Goal: Browse casually

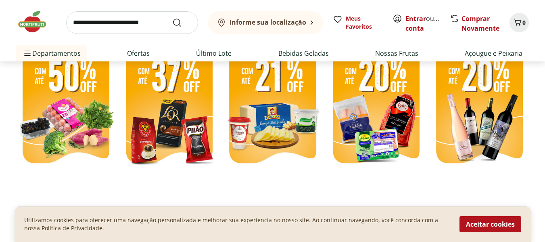
scroll to position [242, 0]
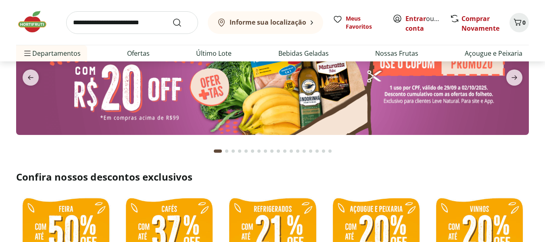
scroll to position [40, 0]
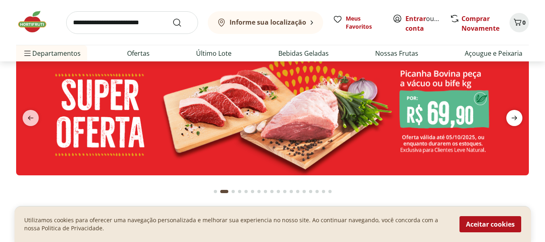
click at [512, 117] on icon "next" at bounding box center [515, 118] width 10 height 10
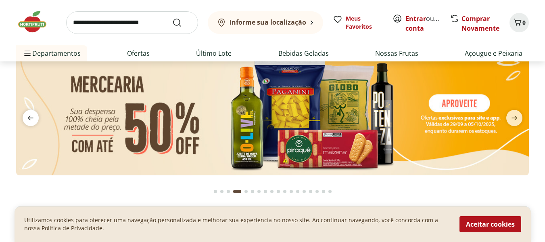
click at [29, 122] on icon "previous" at bounding box center [31, 118] width 10 height 10
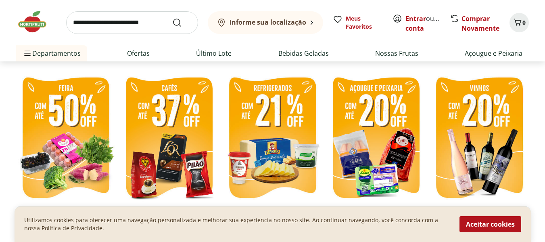
scroll to position [202, 0]
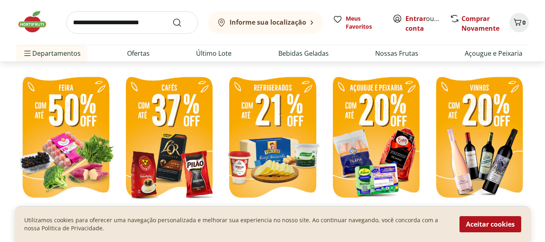
click at [373, 136] on img at bounding box center [376, 138] width 99 height 133
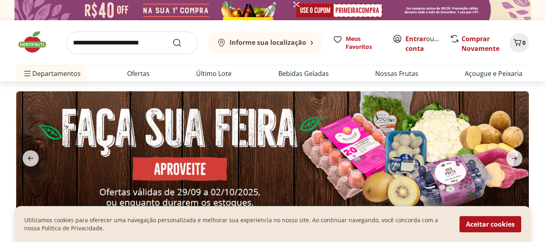
select select "**********"
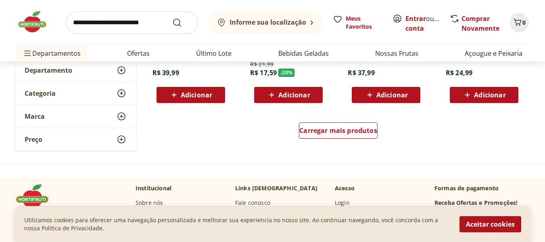
scroll to position [565, 0]
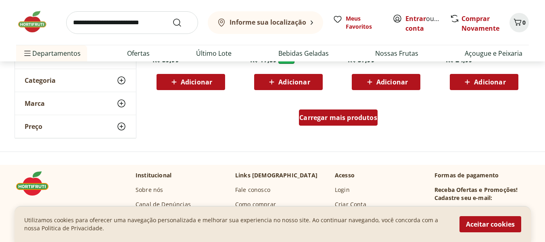
click at [339, 124] on div "Carregar mais produtos" at bounding box center [338, 117] width 79 height 16
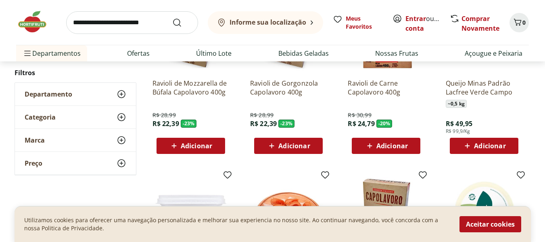
scroll to position [0, 0]
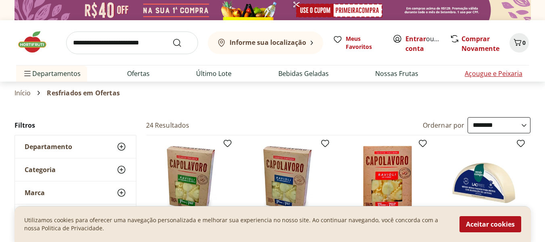
click at [492, 73] on link "Açougue e Peixaria" at bounding box center [494, 74] width 58 height 10
select select "**********"
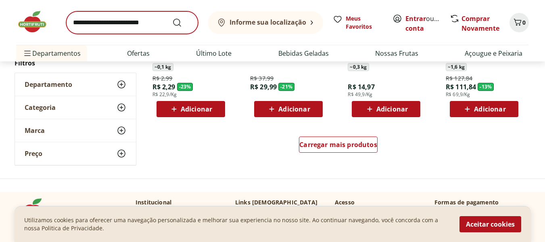
scroll to position [565, 0]
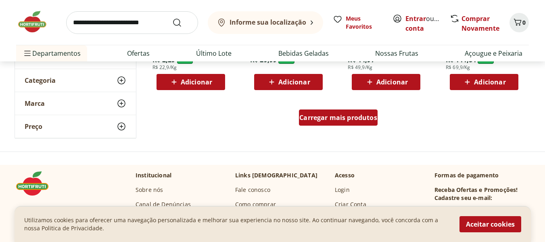
click at [314, 119] on span "Carregar mais produtos" at bounding box center [339, 117] width 78 height 6
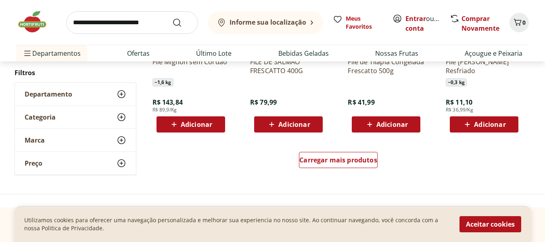
scroll to position [1050, 0]
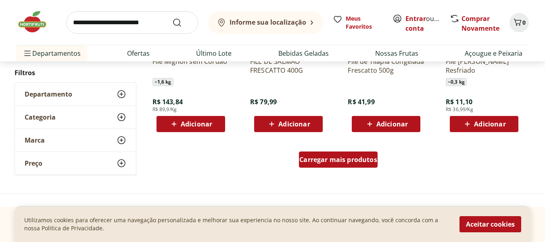
click at [323, 165] on div "Carregar mais produtos" at bounding box center [338, 159] width 79 height 16
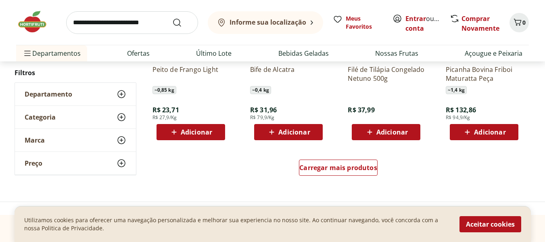
scroll to position [1575, 0]
